Goal: Task Accomplishment & Management: Manage account settings

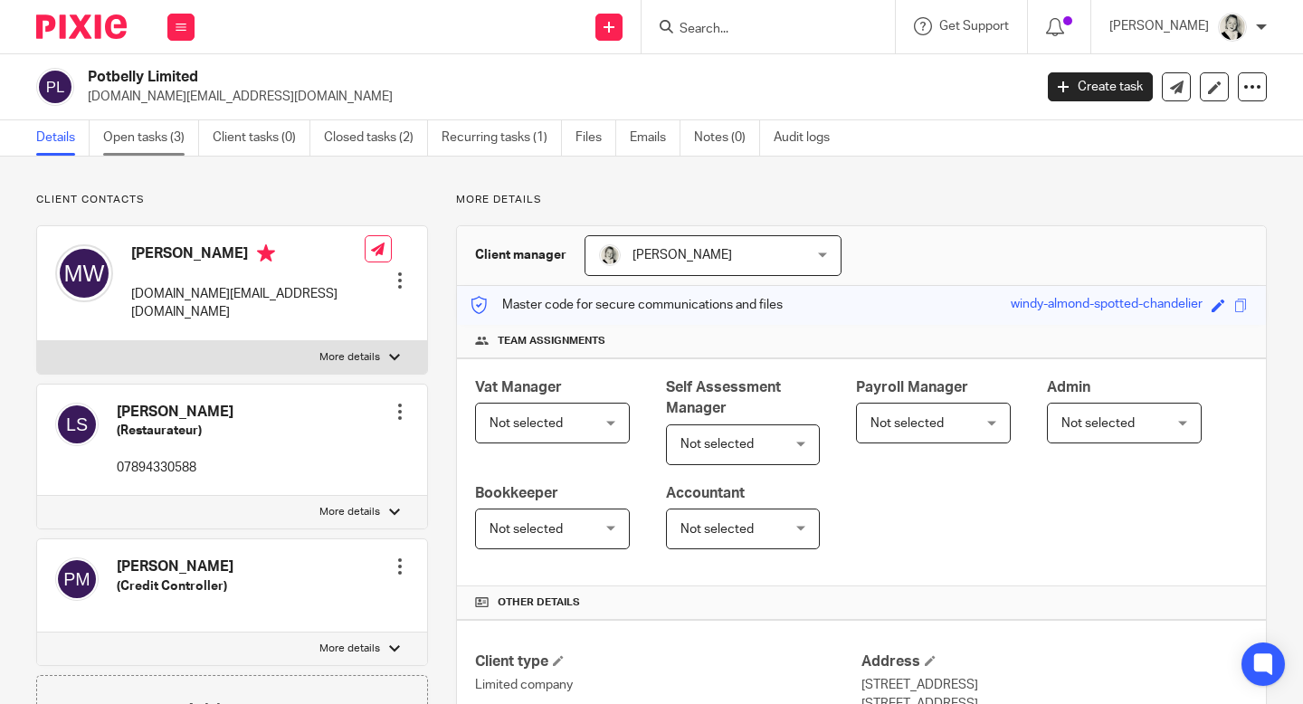
click at [157, 126] on link "Open tasks (3)" at bounding box center [151, 137] width 96 height 35
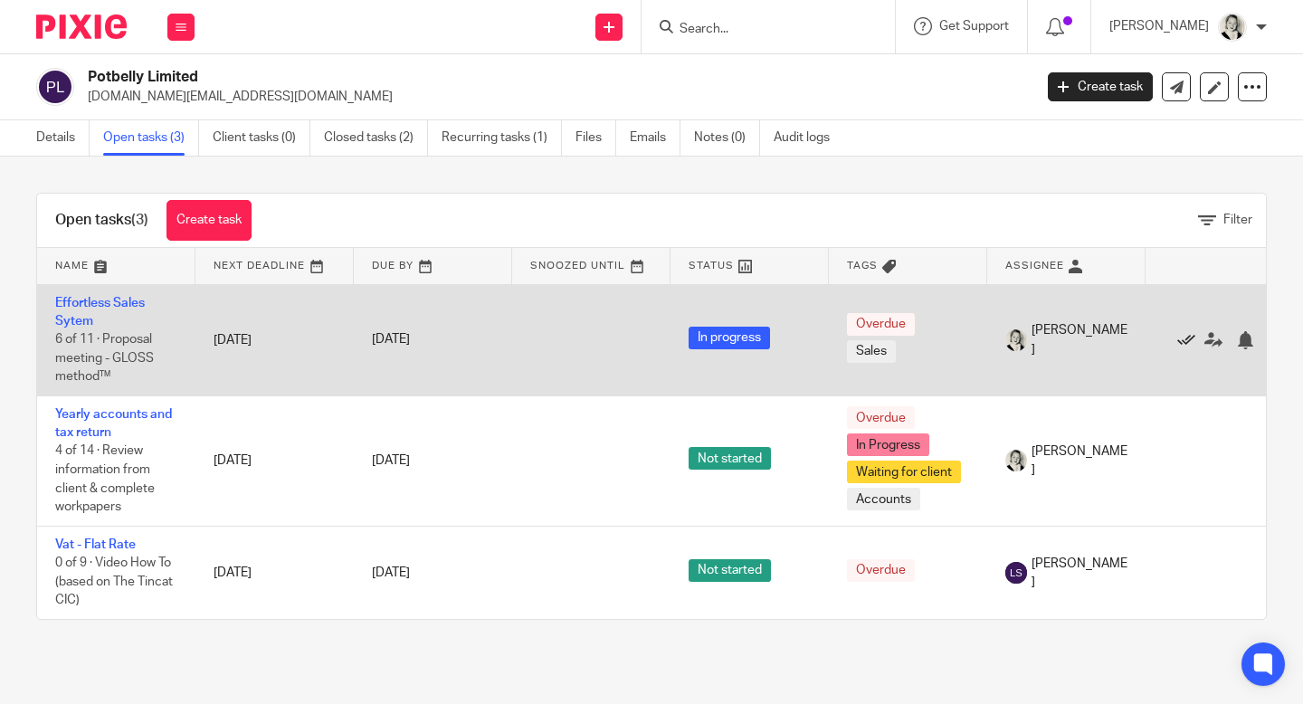
click at [1190, 337] on icon at bounding box center [1186, 340] width 18 height 18
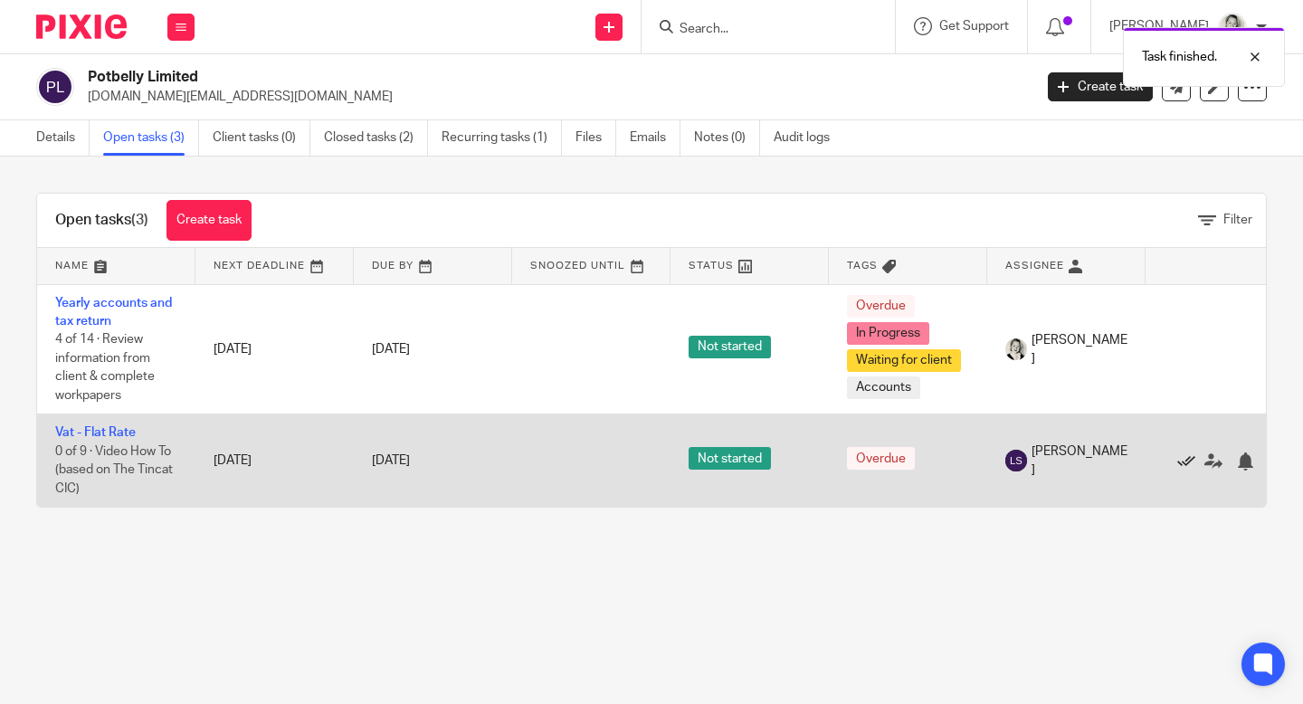
click at [1188, 469] on icon at bounding box center [1186, 461] width 18 height 18
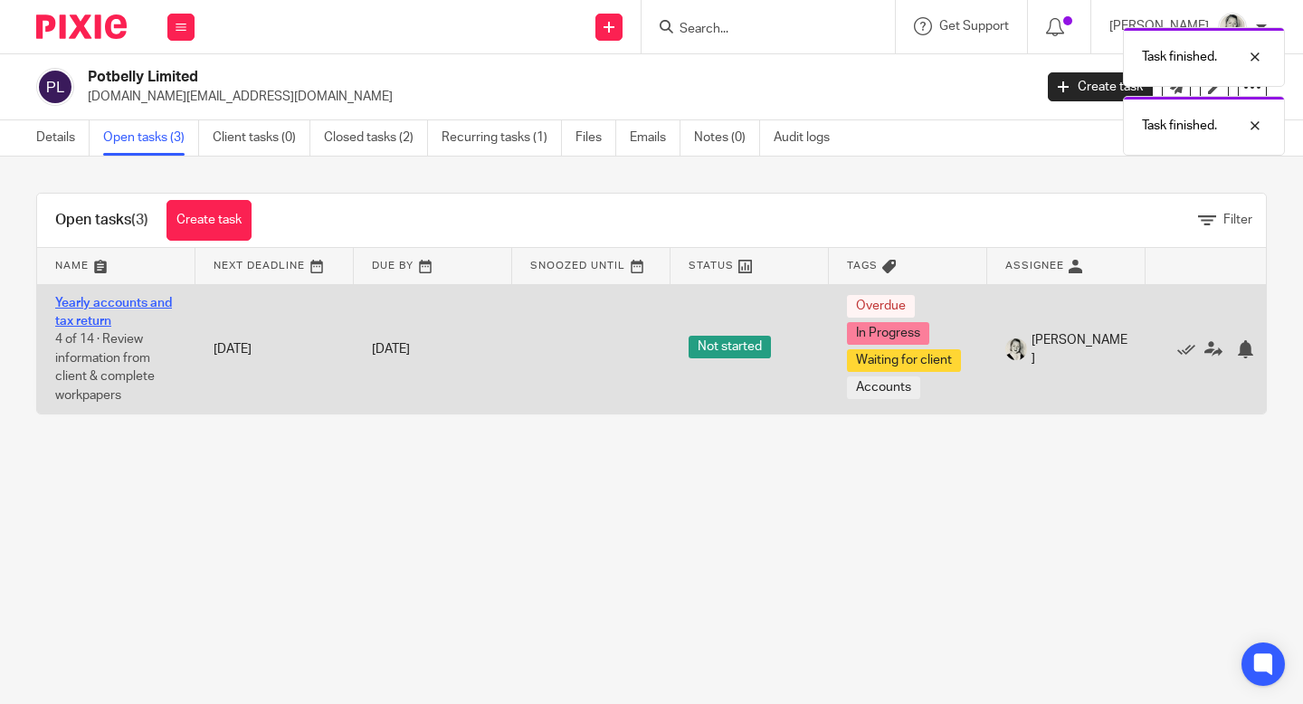
click at [124, 303] on link "Yearly accounts and tax return" at bounding box center [113, 312] width 117 height 31
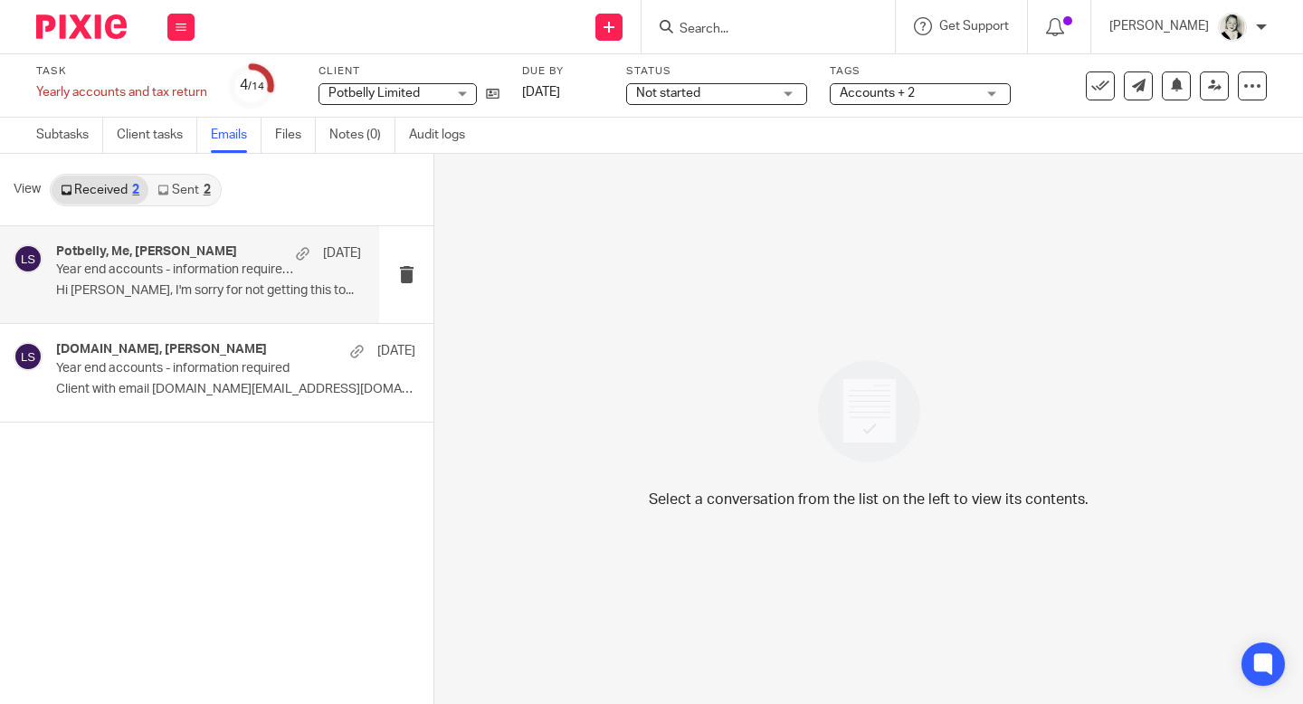
click at [233, 306] on div "Potbelly, Me, [PERSON_NAME] [DATE] Year end accounts - information required (du…" at bounding box center [189, 274] width 379 height 97
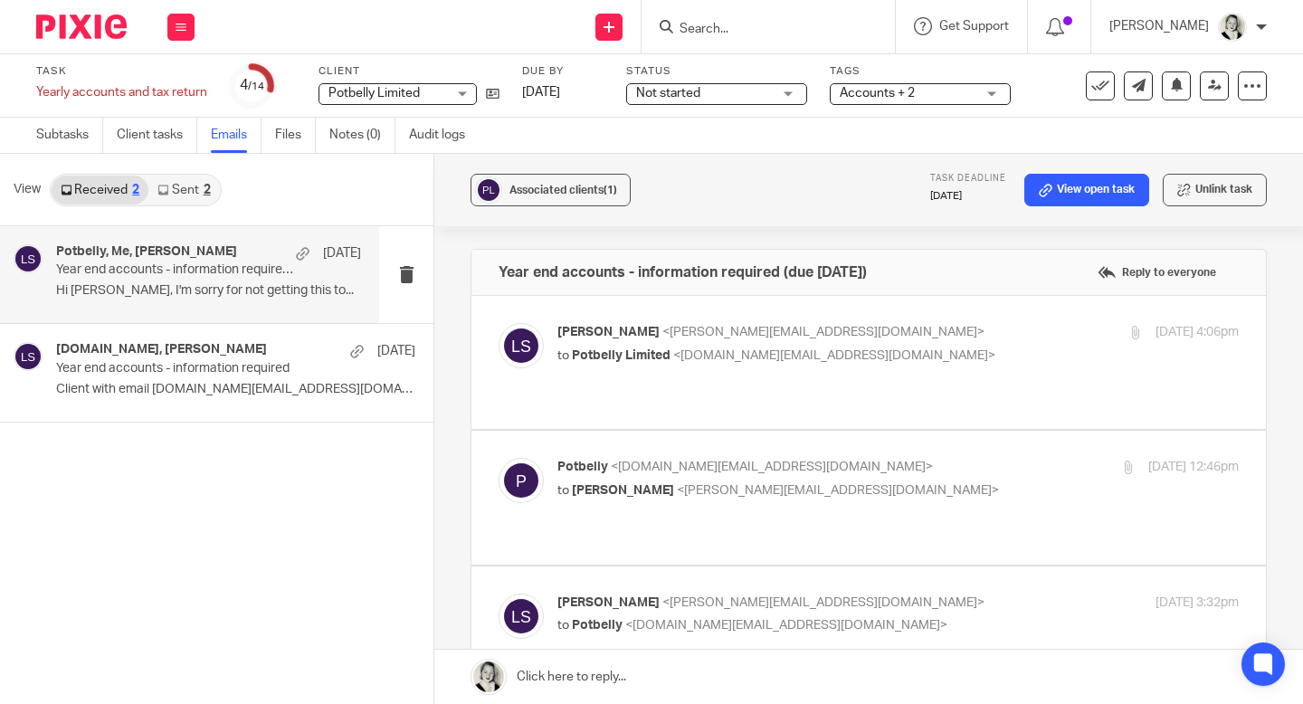
click at [199, 280] on div "Potbelly, Me, [PERSON_NAME] [DATE] Year end accounts - information required (du…" at bounding box center [208, 274] width 305 height 61
click at [690, 317] on label at bounding box center [868, 362] width 794 height 133
click at [498, 322] on input "checkbox" at bounding box center [498, 322] width 1 height 1
checkbox input "true"
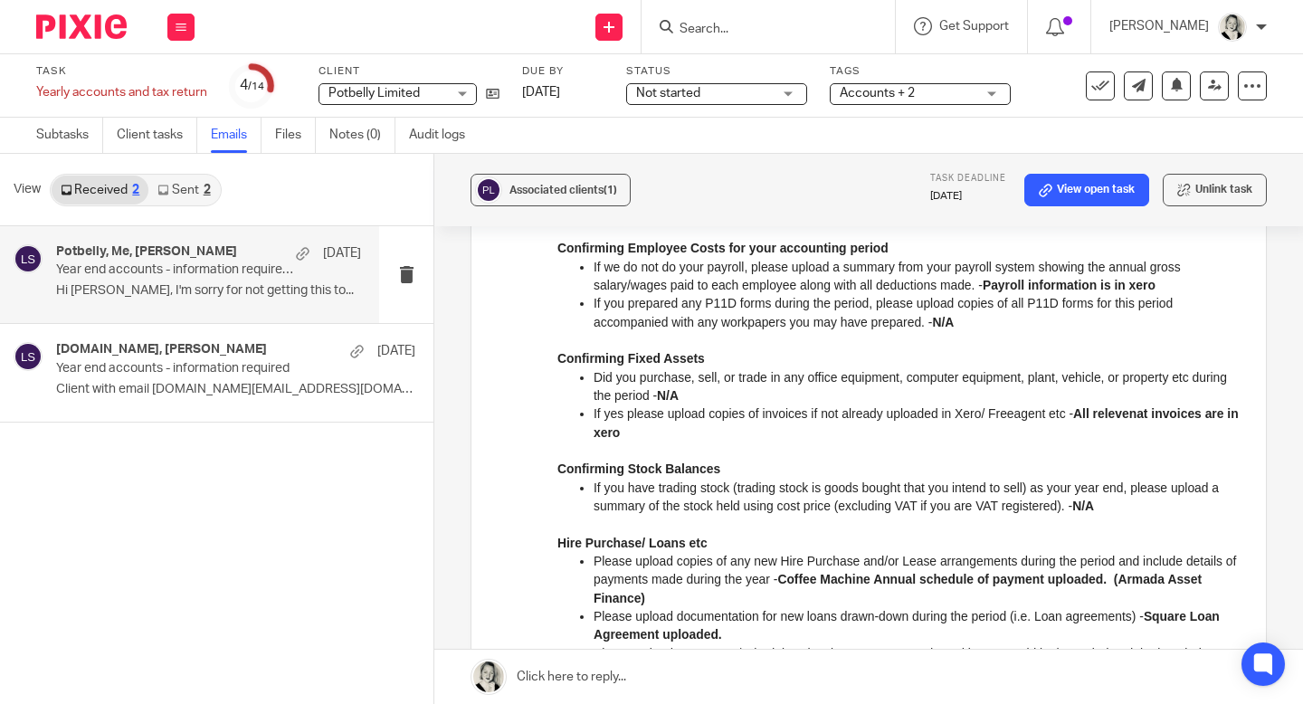
scroll to position [1644, 0]
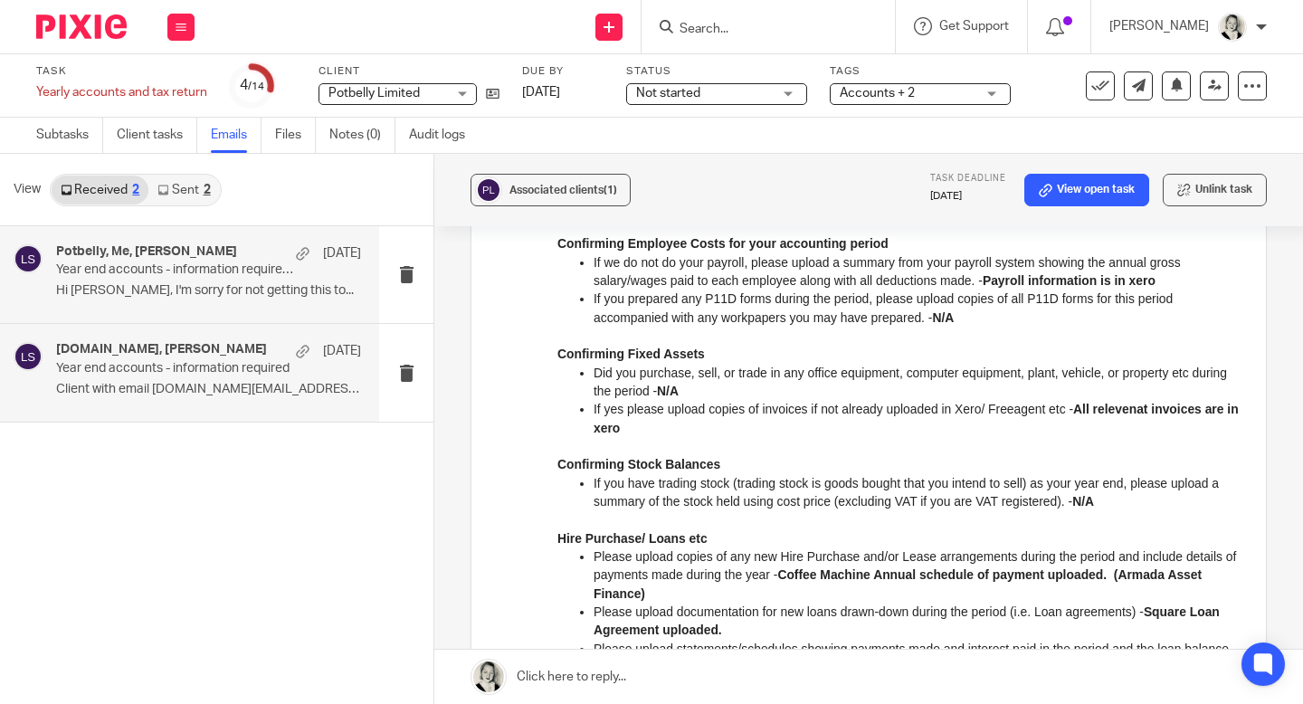
click at [266, 339] on div "[DOMAIN_NAME], [PERSON_NAME] [DATE] Year end accounts - information required Cl…" at bounding box center [189, 372] width 379 height 97
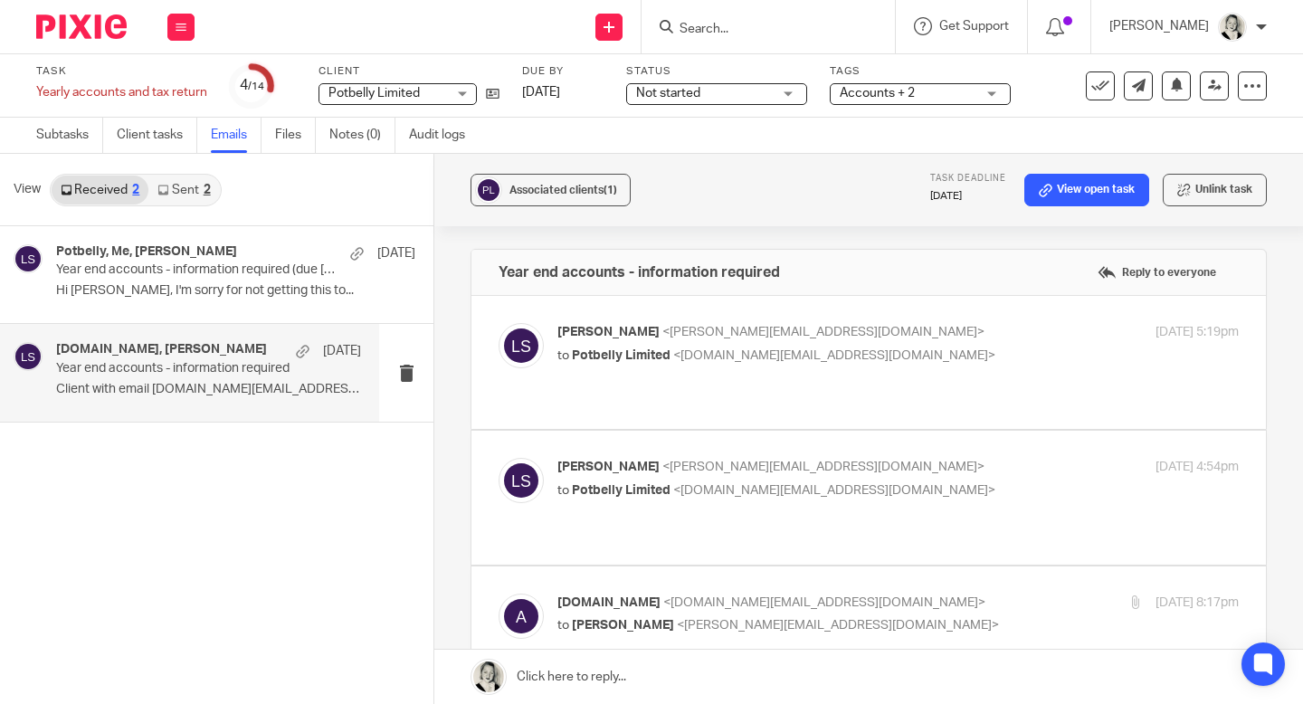
scroll to position [598, 0]
